Goal: Navigation & Orientation: Find specific page/section

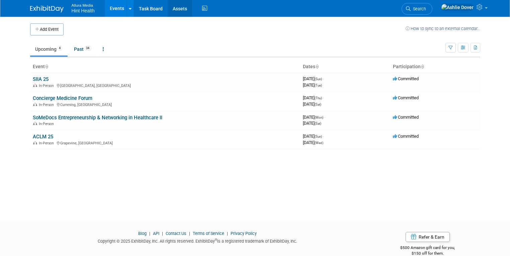
click at [168, 12] on link "Assets" at bounding box center [180, 8] width 24 height 17
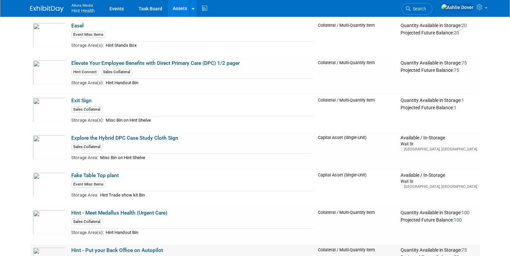
scroll to position [775, 0]
click at [192, 7] on icon at bounding box center [193, 9] width 3 height 4
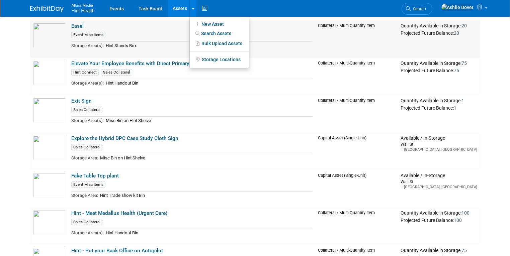
click at [170, 27] on td "Easel Event Misc Items Storage Area(s): Hint Stands Box" at bounding box center [192, 38] width 247 height 37
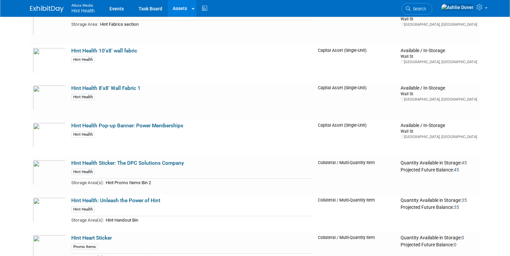
scroll to position [110, 0]
